Goal: Task Accomplishment & Management: Use online tool/utility

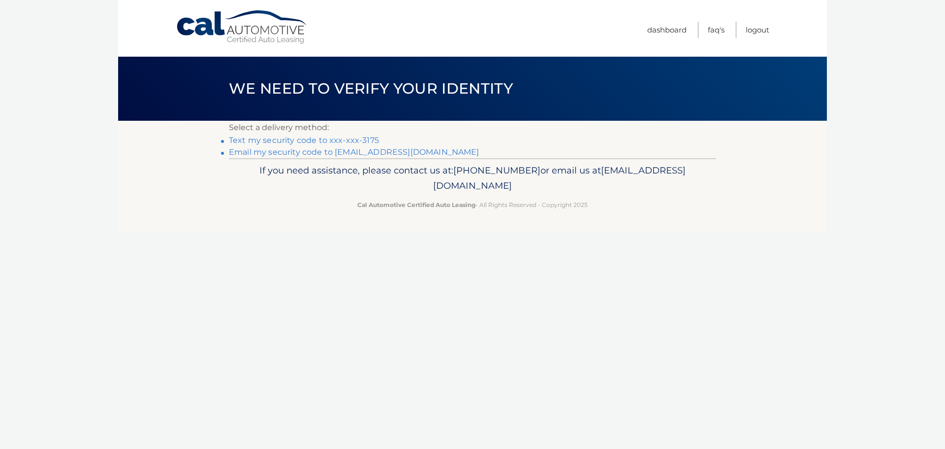
click at [343, 140] on link "Text my security code to xxx-xxx-3175" at bounding box center [304, 139] width 150 height 9
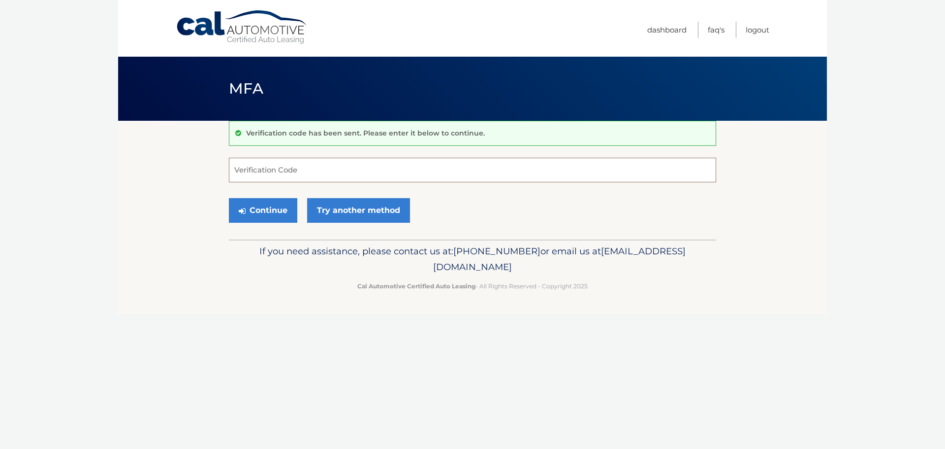
click at [325, 181] on input "Verification Code" at bounding box center [472, 170] width 487 height 25
type input "284841"
click at [267, 214] on button "Continue" at bounding box center [263, 210] width 68 height 25
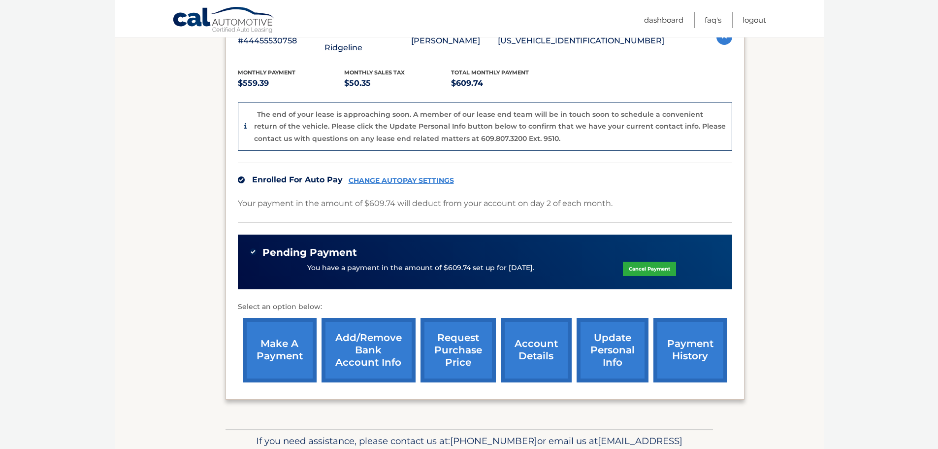
scroll to position [238, 0]
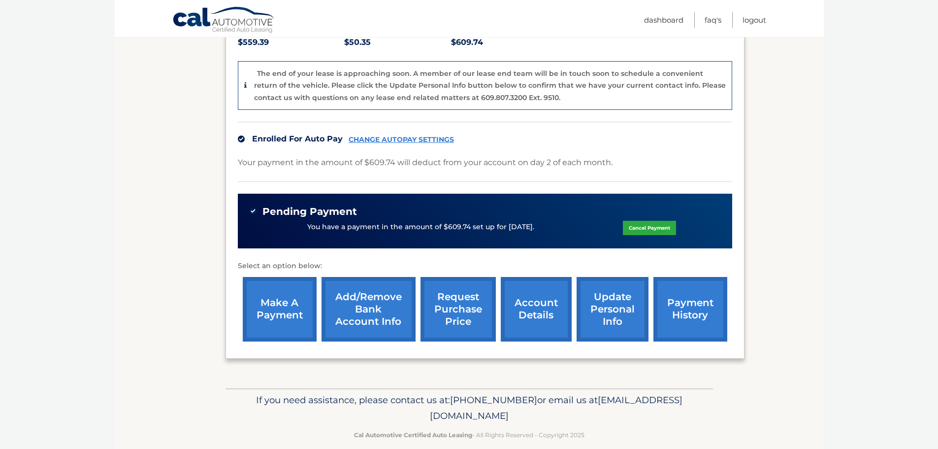
click at [538, 297] on link "account details" at bounding box center [536, 309] width 71 height 65
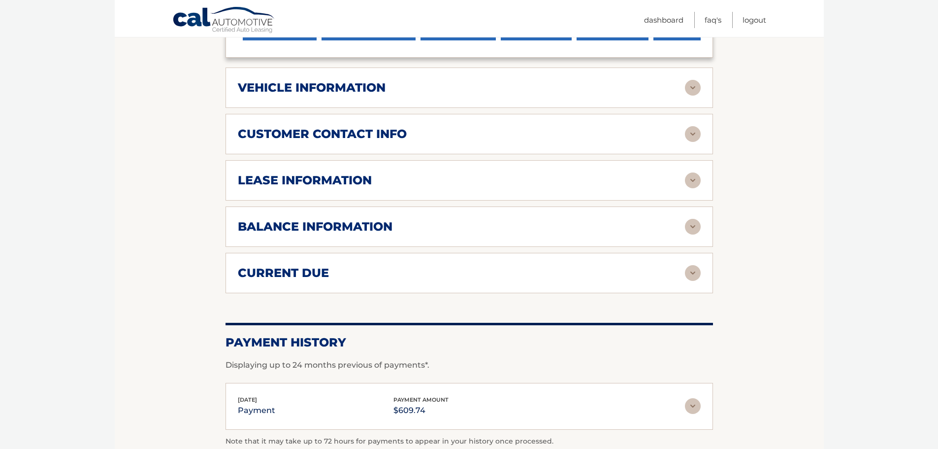
scroll to position [492, 0]
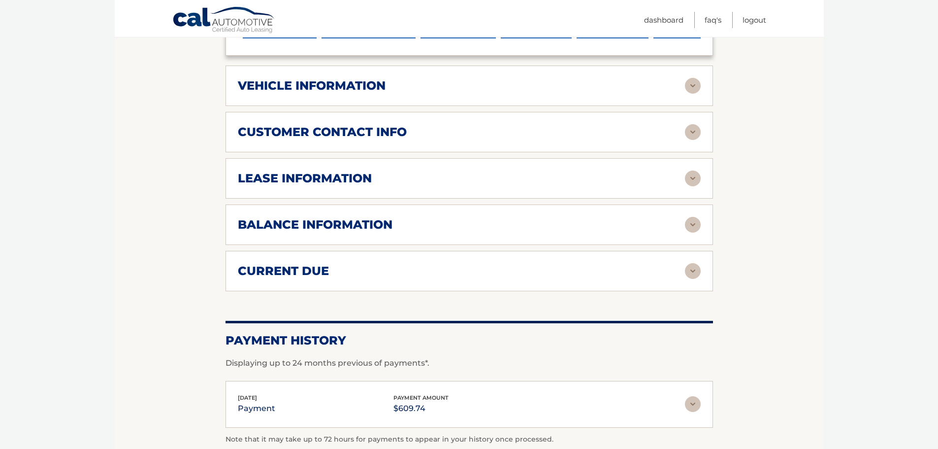
click at [689, 263] on img at bounding box center [693, 271] width 16 height 16
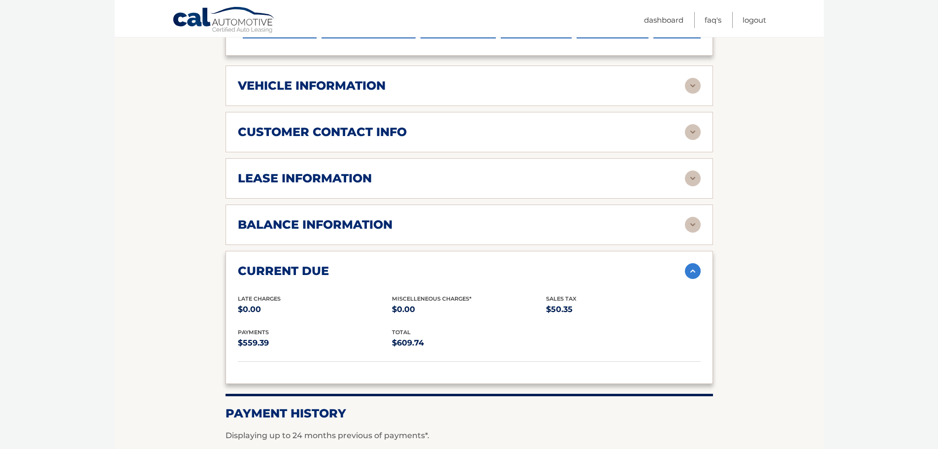
click at [694, 217] on img at bounding box center [693, 225] width 16 height 16
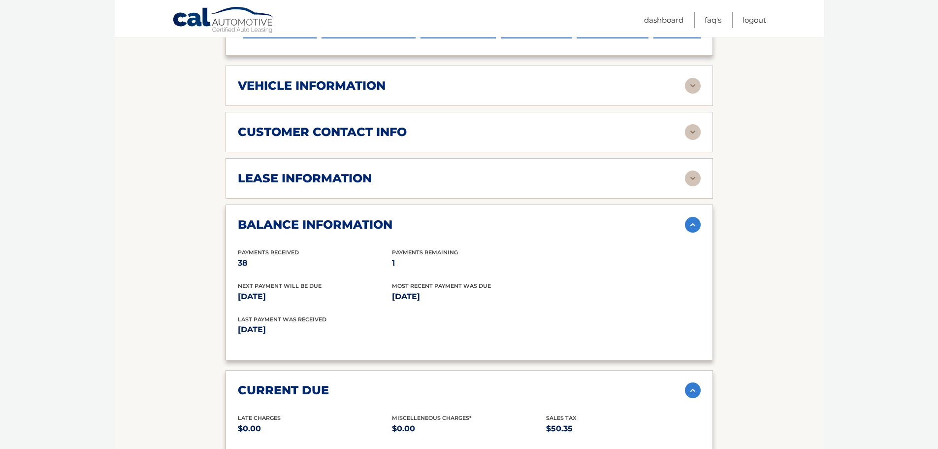
click at [695, 170] on img at bounding box center [693, 178] width 16 height 16
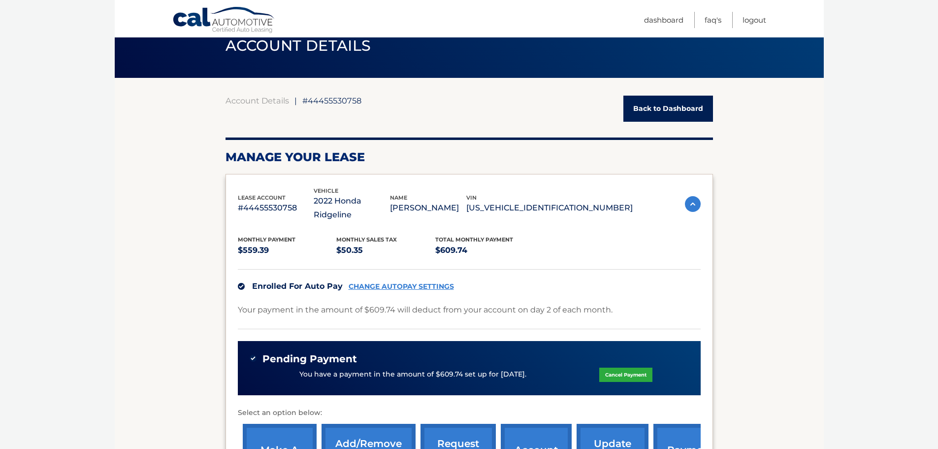
scroll to position [0, 0]
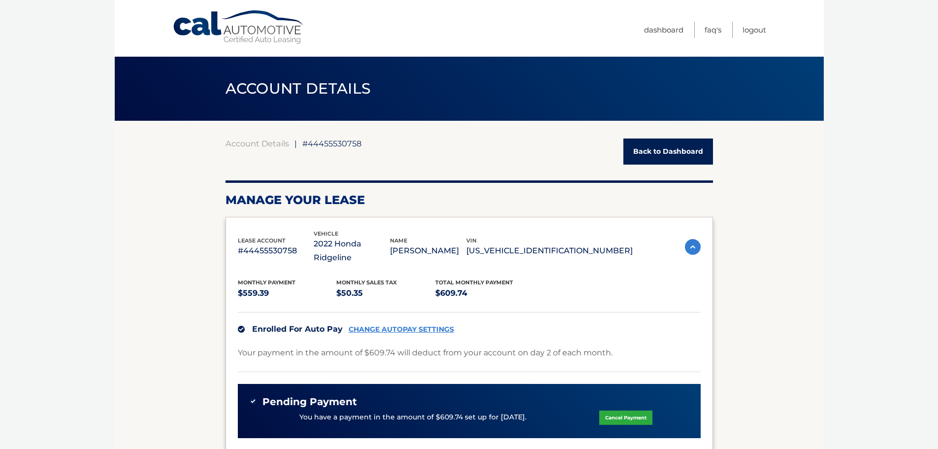
click at [667, 160] on link "Back to Dashboard" at bounding box center [668, 151] width 90 height 26
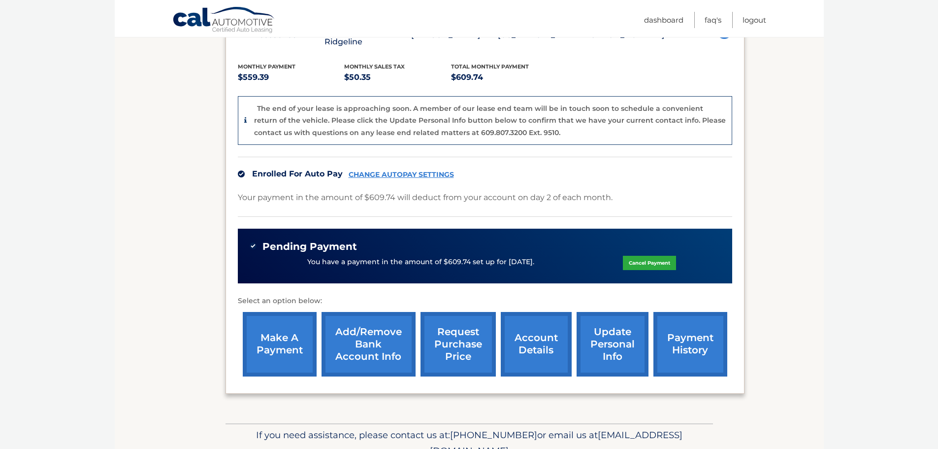
scroll to position [238, 0]
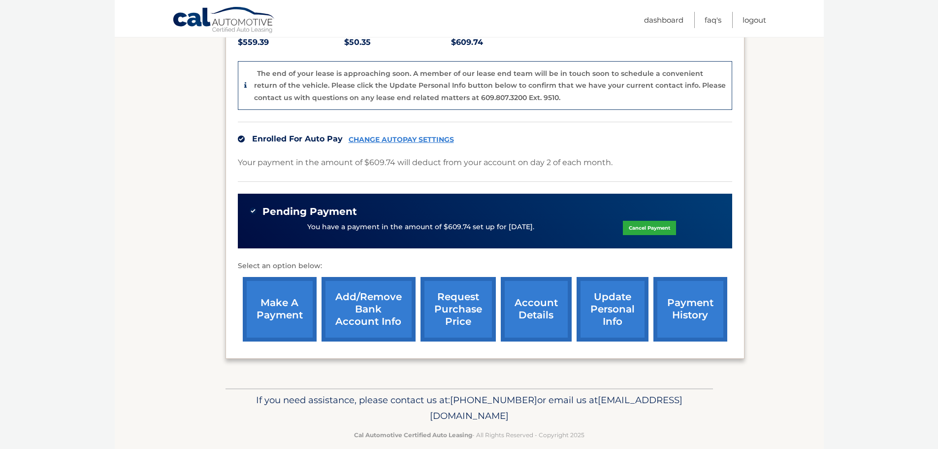
click at [454, 294] on link "request purchase price" at bounding box center [458, 309] width 75 height 65
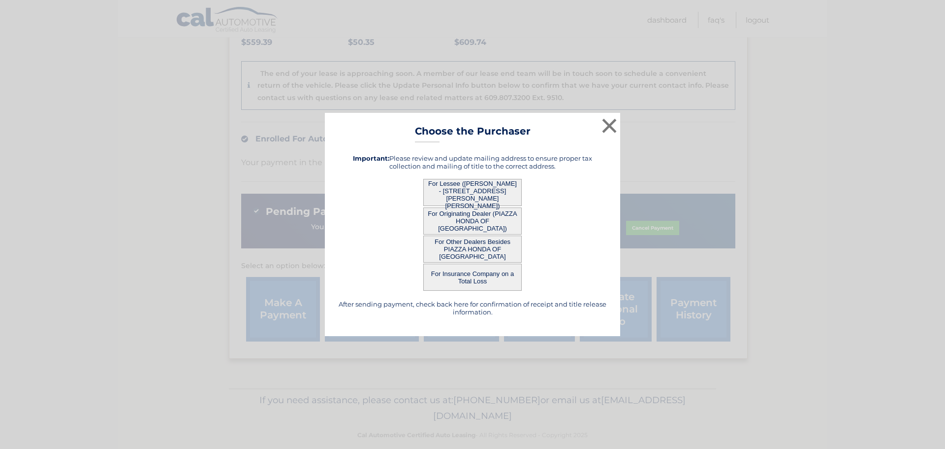
click at [489, 190] on button "For Lessee ([PERSON_NAME] - [STREET_ADDRESS][PERSON_NAME][PERSON_NAME])" at bounding box center [472, 192] width 98 height 27
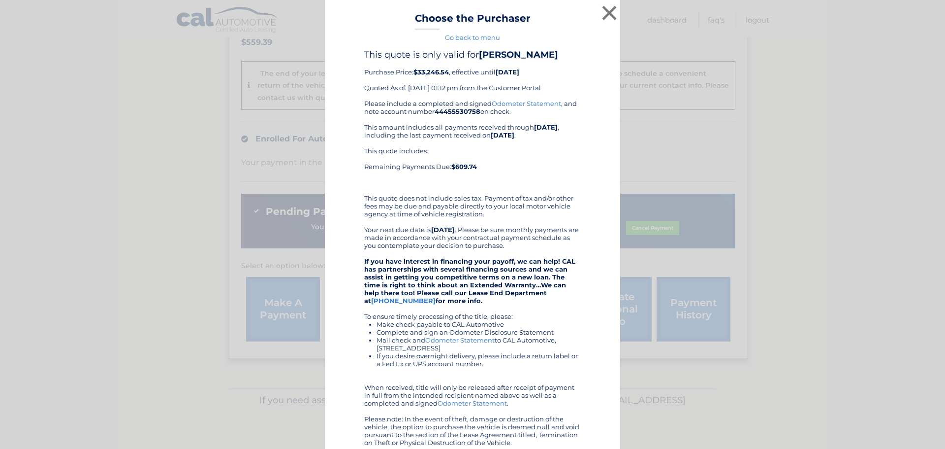
click at [466, 344] on link "Odometer Statement" at bounding box center [459, 340] width 69 height 8
click at [601, 11] on button "×" at bounding box center [610, 13] width 20 height 20
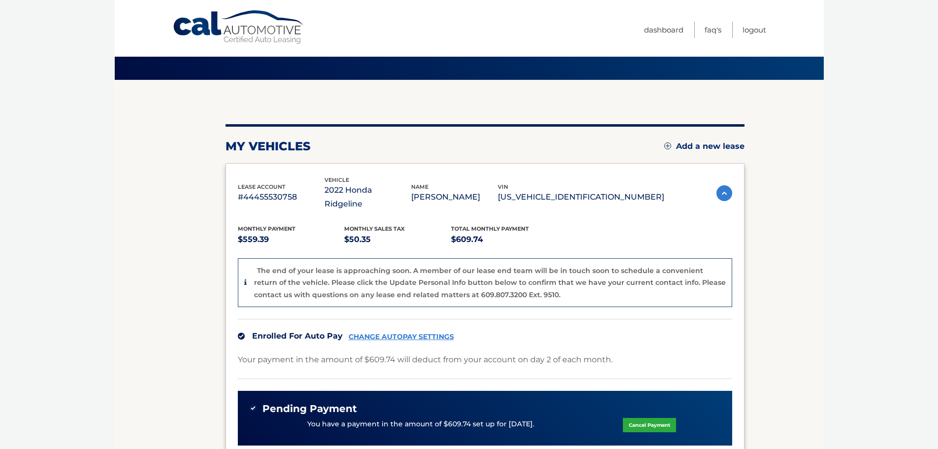
scroll to position [0, 0]
